Goal: Use online tool/utility

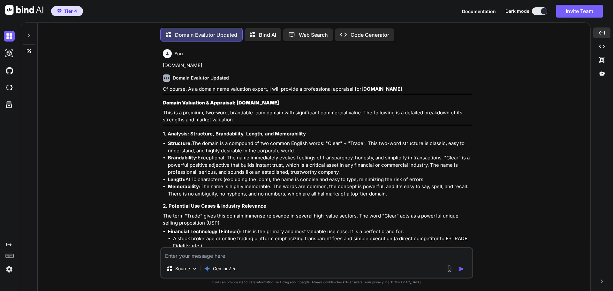
scroll to position [9251, 0]
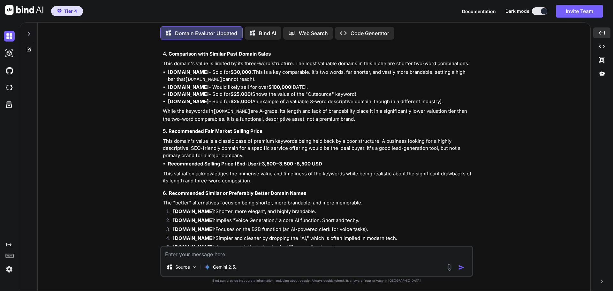
click at [214, 253] on textarea at bounding box center [316, 252] width 311 height 11
paste textarea "[DOMAIN_NAME]"
click at [168, 255] on textarea "[DOMAIN_NAME]" at bounding box center [316, 252] width 311 height 11
click at [195, 255] on textarea "[DOMAIN_NAME]" at bounding box center [316, 252] width 311 height 11
type textarea "[DOMAIN_NAME]"
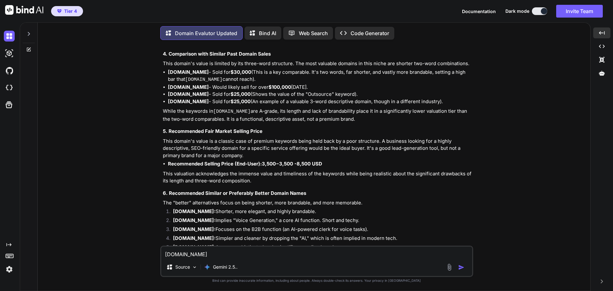
click at [460, 268] on img "button" at bounding box center [461, 267] width 6 height 6
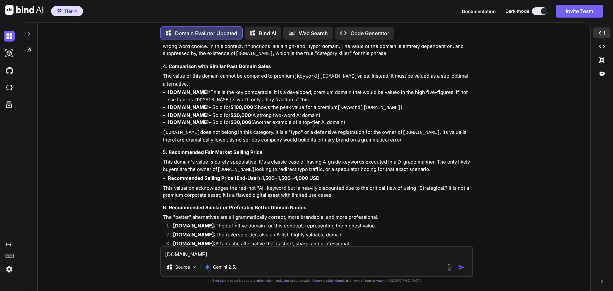
scroll to position [9784, 0]
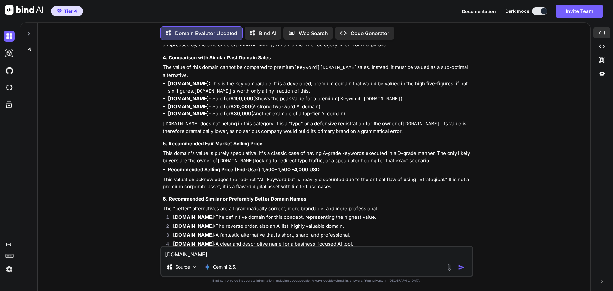
click at [203, 255] on textarea "[DOMAIN_NAME]" at bounding box center [316, 252] width 311 height 11
paste textarea "[DOMAIN_NAME]"
type textarea "[DOMAIN_NAME]"
click at [461, 267] on img "button" at bounding box center [461, 267] width 6 height 6
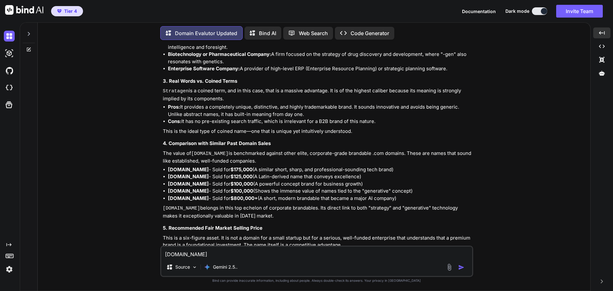
scroll to position [10299, 0]
